Goal: Check status

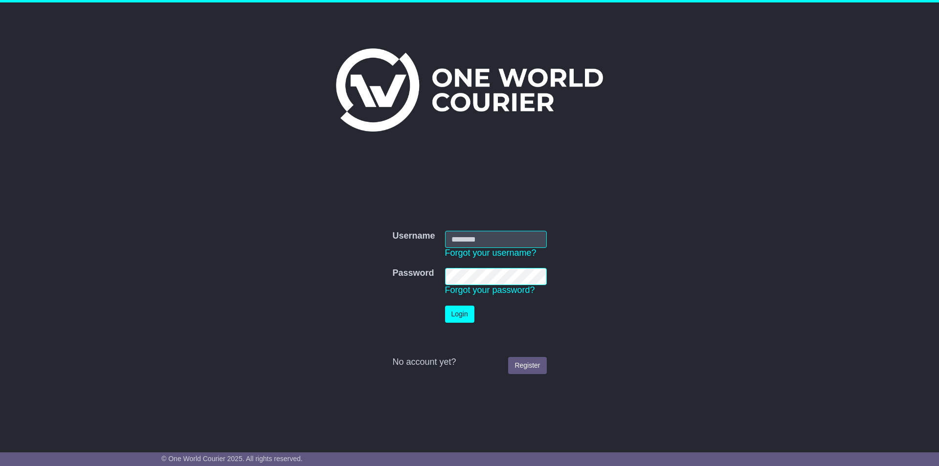
type input "**********"
click at [461, 312] on button "Login" at bounding box center [459, 314] width 29 height 17
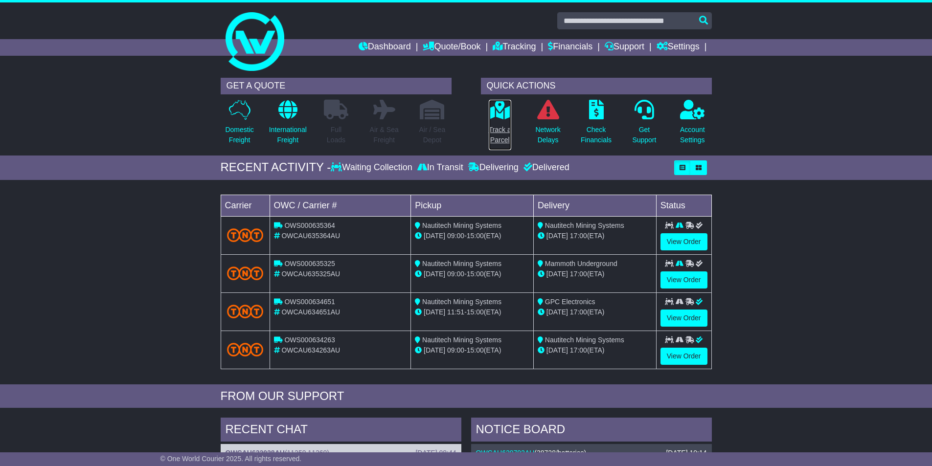
click at [501, 131] on p "Track a Parcel" at bounding box center [500, 135] width 22 height 21
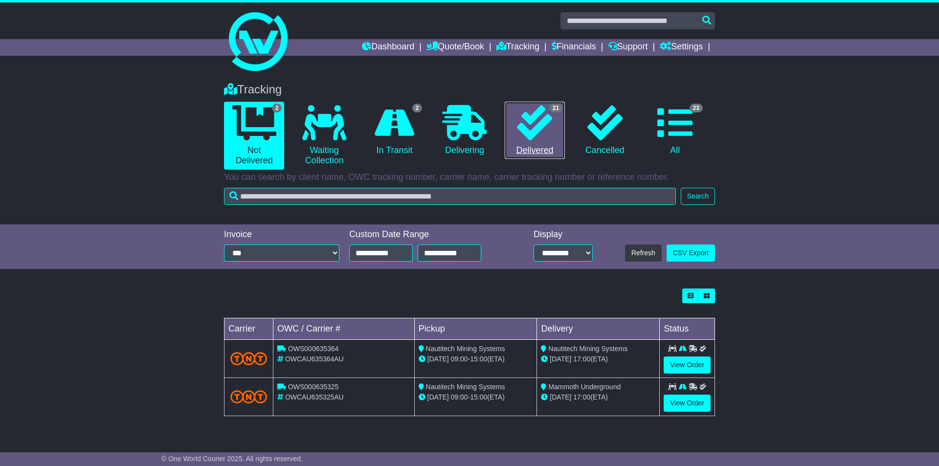
click at [528, 134] on icon at bounding box center [534, 122] width 35 height 35
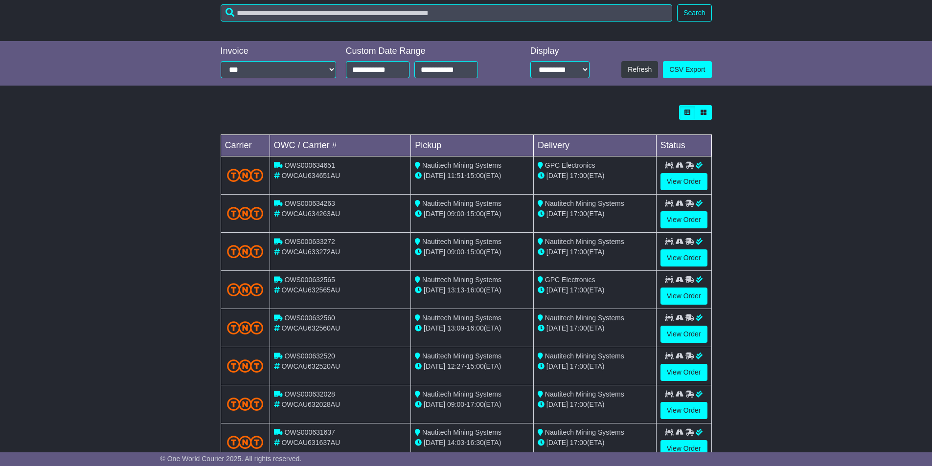
scroll to position [245, 0]
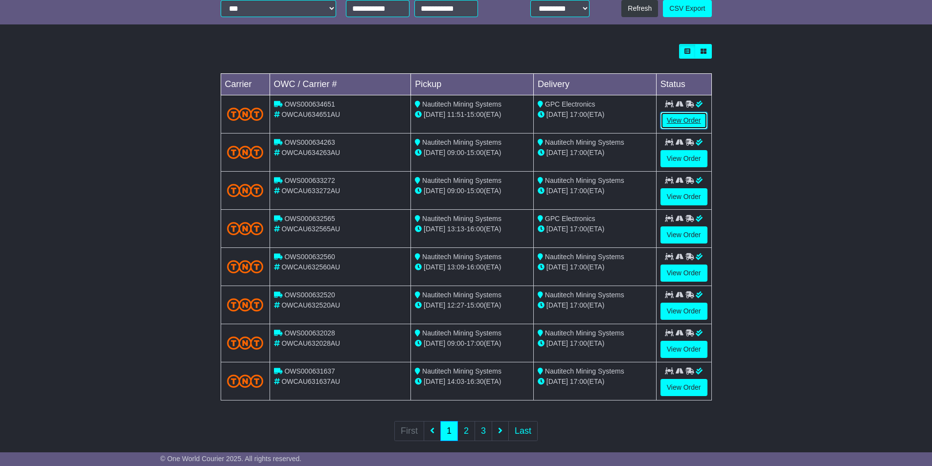
click at [670, 122] on link "View Order" at bounding box center [683, 120] width 47 height 17
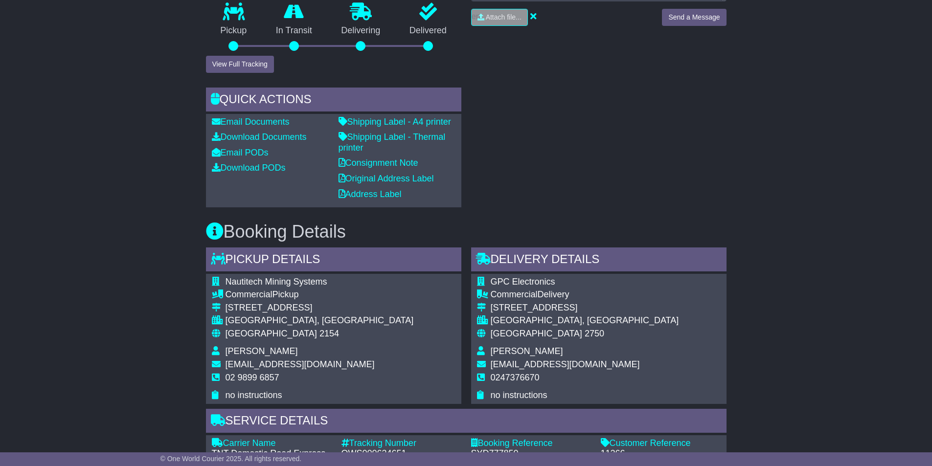
scroll to position [75, 0]
